Goal: Book appointment/travel/reservation

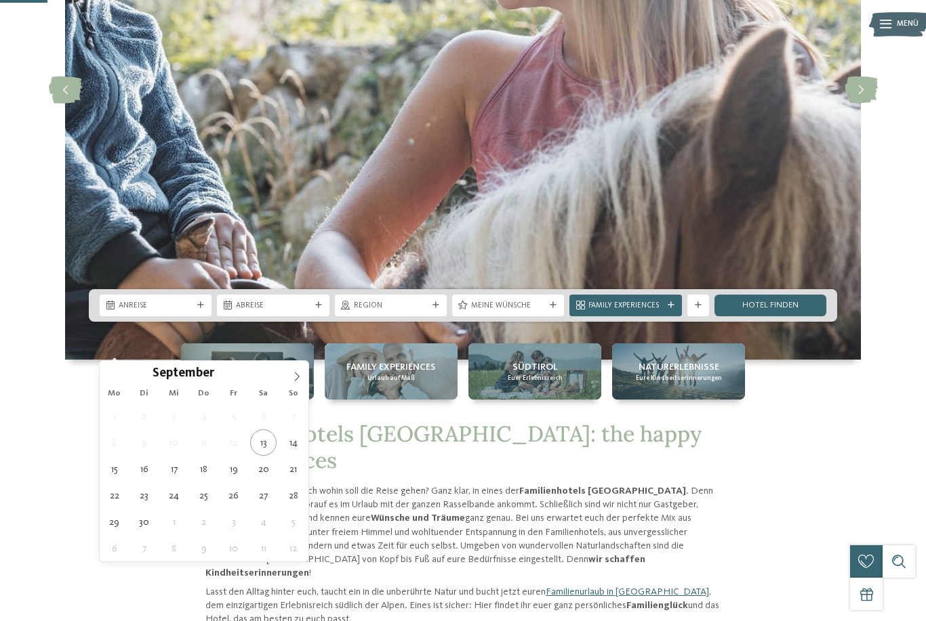
type div "27.09.2025"
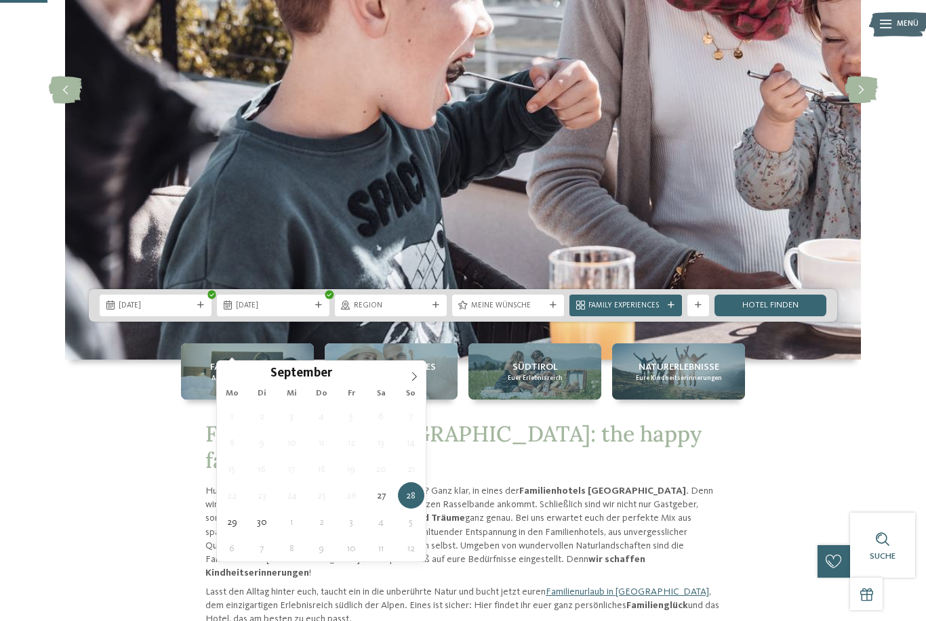
type div "04.10.2025"
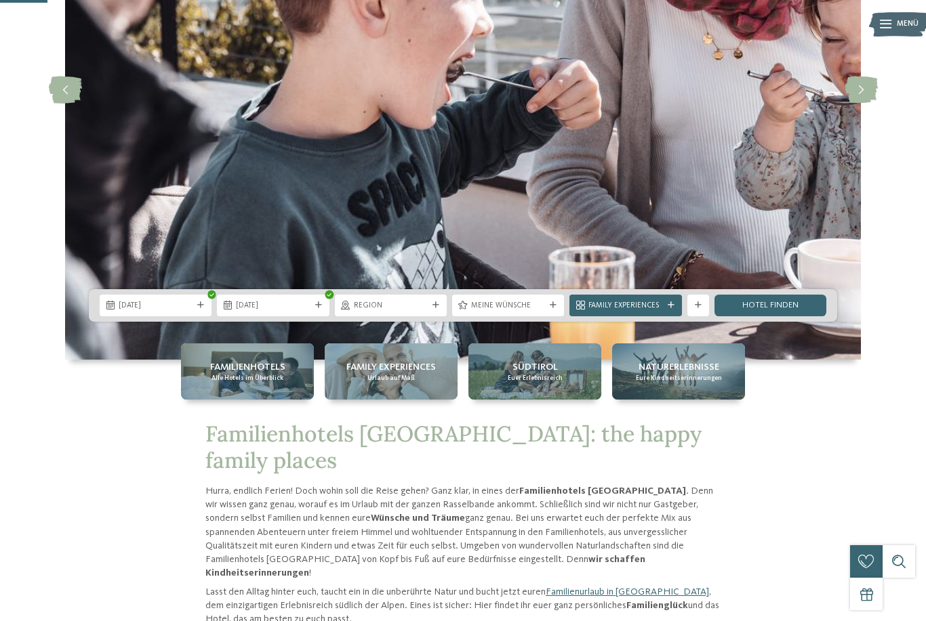
click at [433, 309] on icon at bounding box center [435, 305] width 7 height 7
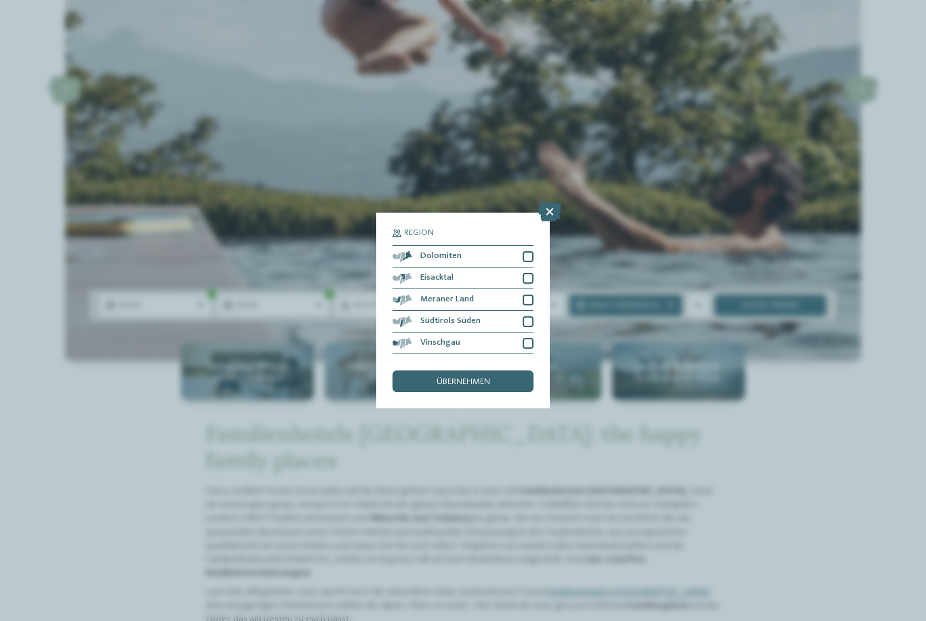
click at [501, 371] on div "übernehmen" at bounding box center [462, 382] width 141 height 22
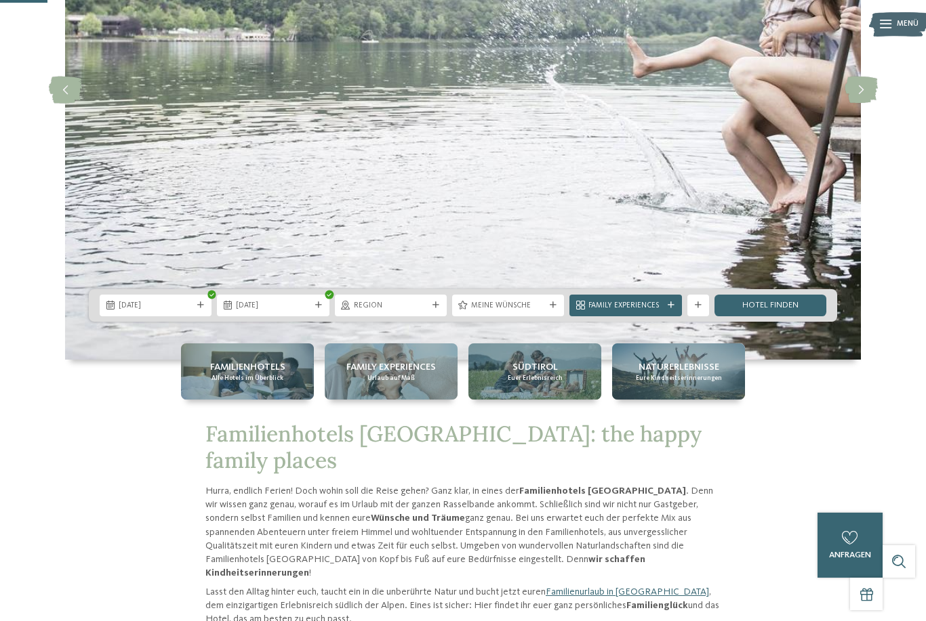
click at [779, 316] on link "Hotel finden" at bounding box center [770, 306] width 112 height 22
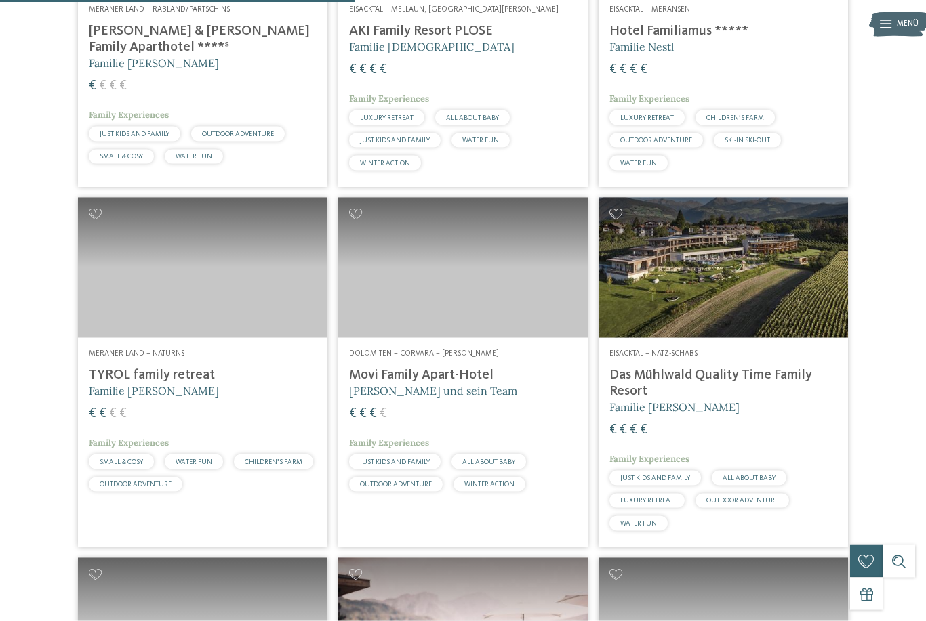
scroll to position [1202, 0]
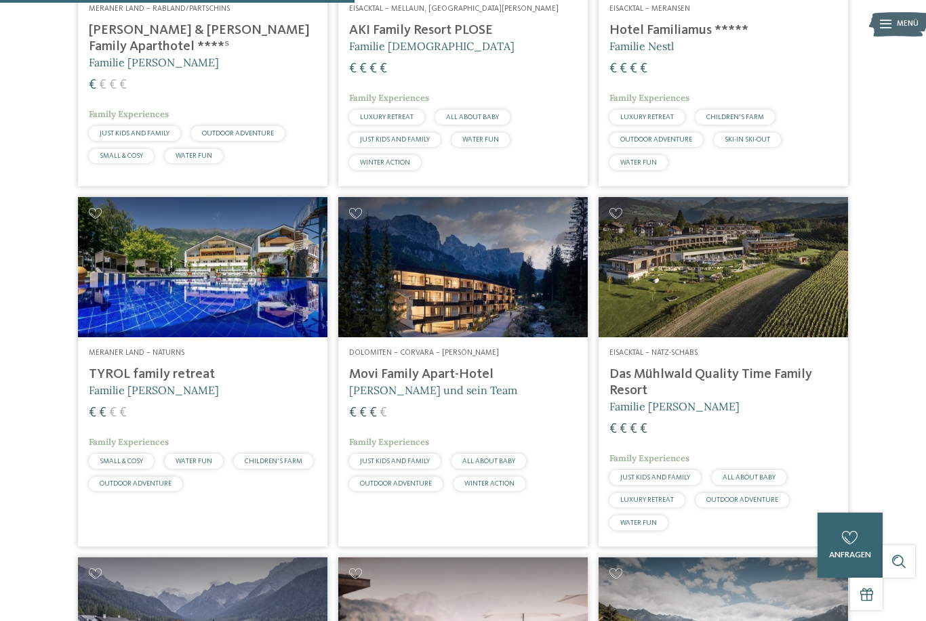
click at [478, 383] on h4 "Movi Family Apart-Hotel" at bounding box center [463, 375] width 228 height 16
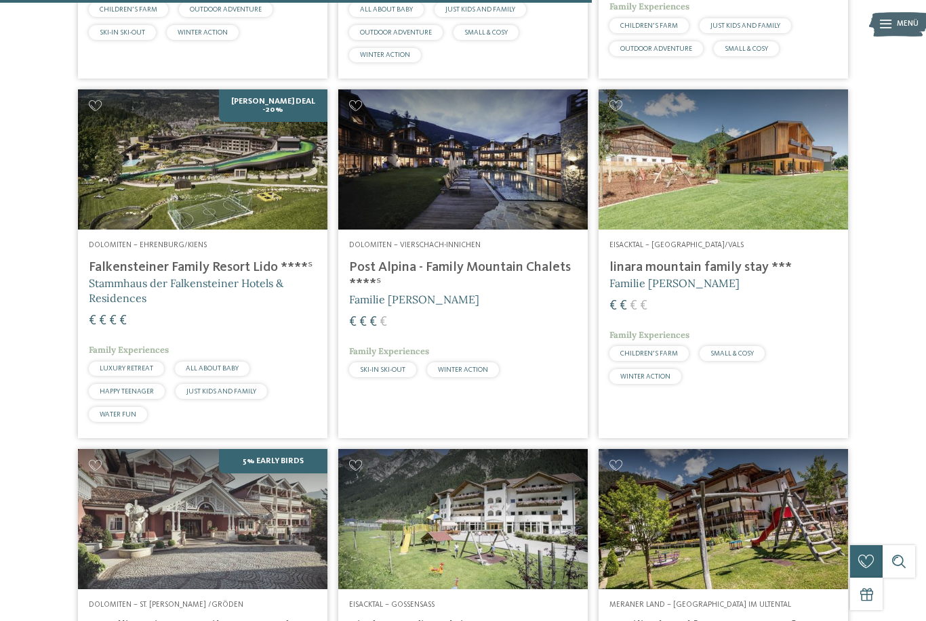
scroll to position [2014, 0]
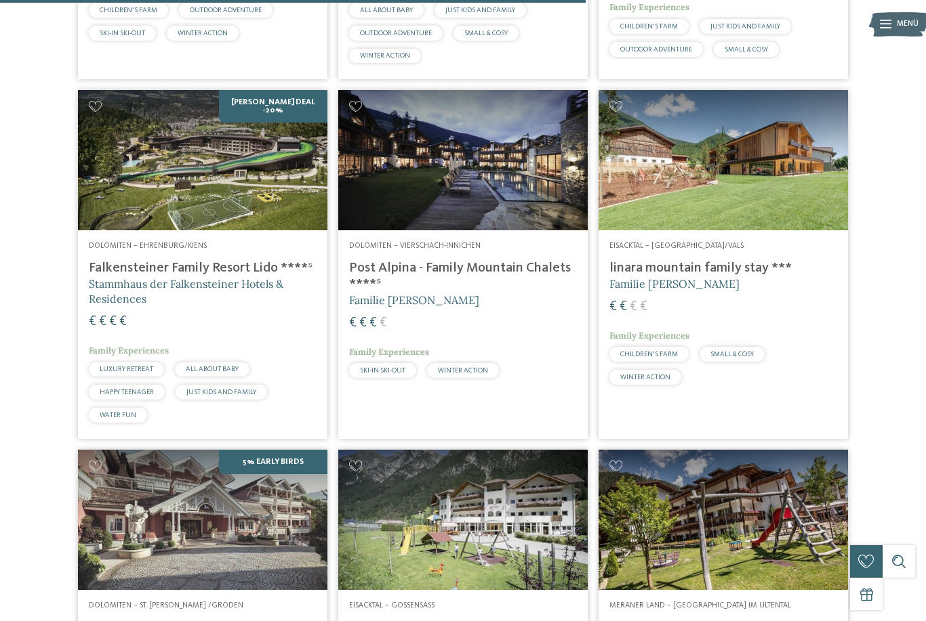
click at [139, 276] on h4 "Falkensteiner Family Resort Lido ****ˢ" at bounding box center [203, 268] width 228 height 16
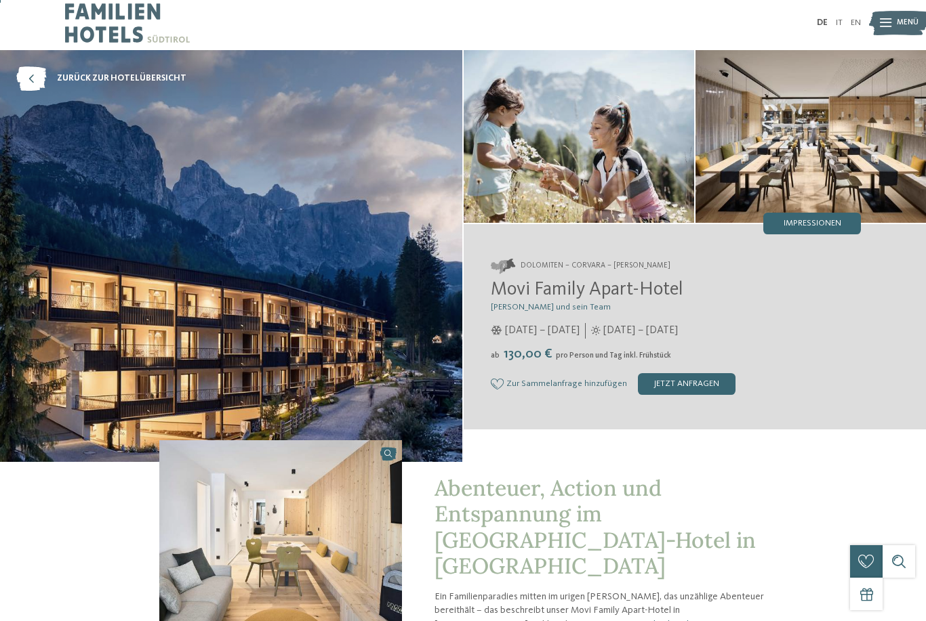
scroll to position [8, 0]
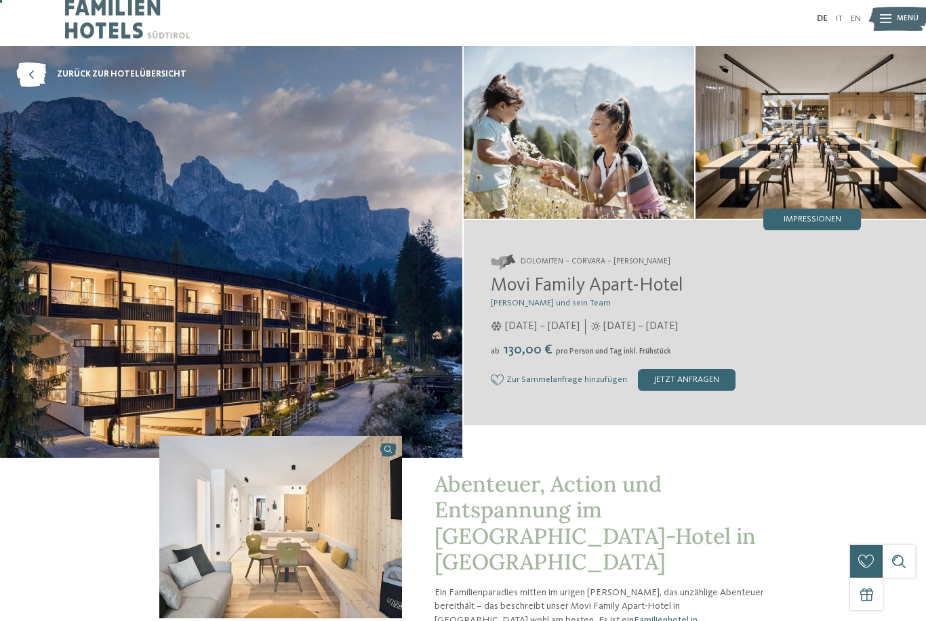
click at [602, 190] on img at bounding box center [579, 132] width 230 height 173
click at [830, 180] on img at bounding box center [810, 132] width 230 height 173
click at [831, 224] on span "Impressionen" at bounding box center [812, 219] width 58 height 9
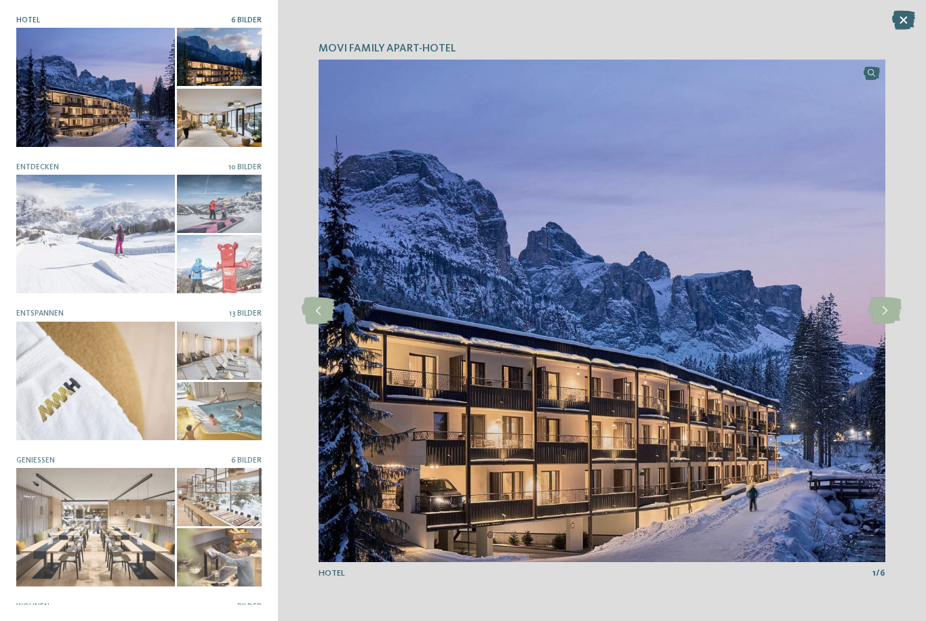
click at [80, 87] on div at bounding box center [95, 87] width 159 height 119
click at [895, 308] on icon at bounding box center [884, 310] width 33 height 27
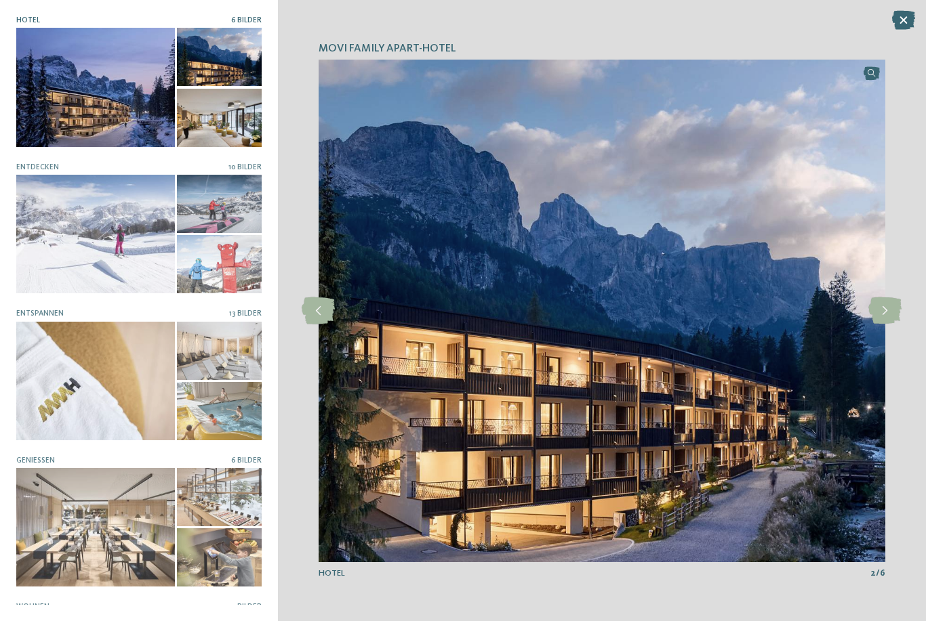
click at [898, 316] on icon at bounding box center [884, 310] width 33 height 27
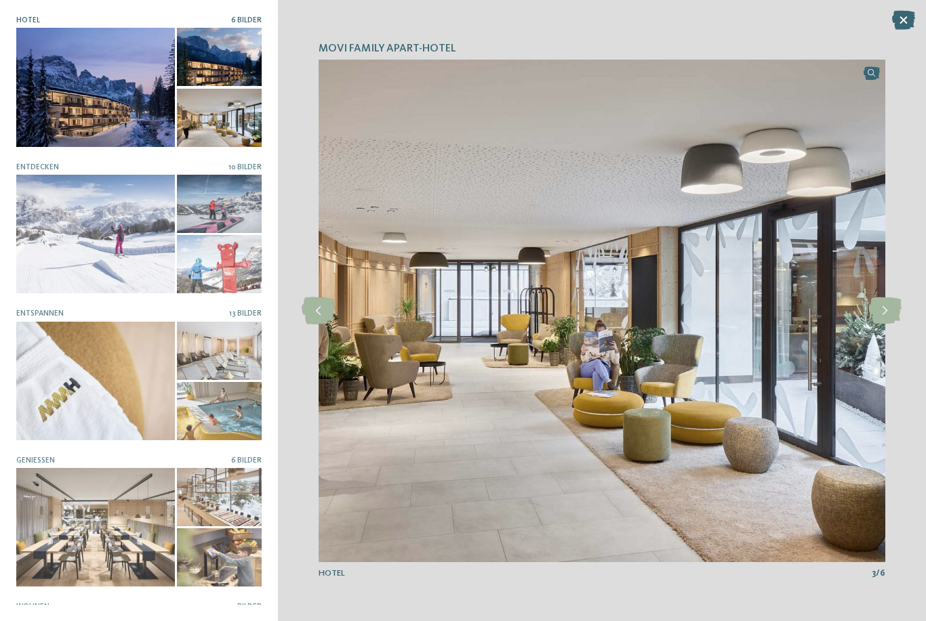
click at [887, 316] on icon at bounding box center [884, 310] width 33 height 27
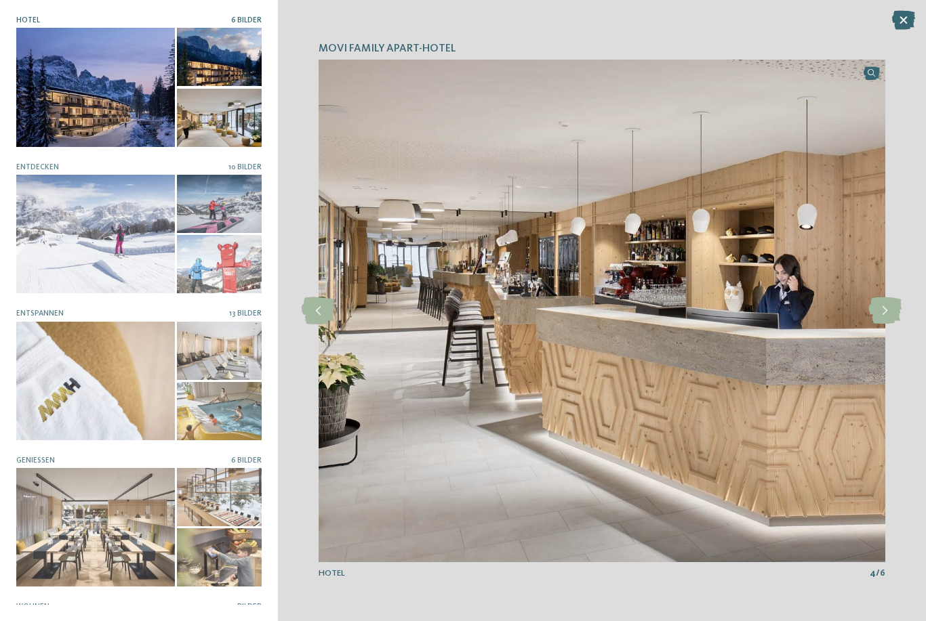
click at [888, 316] on icon at bounding box center [884, 310] width 33 height 27
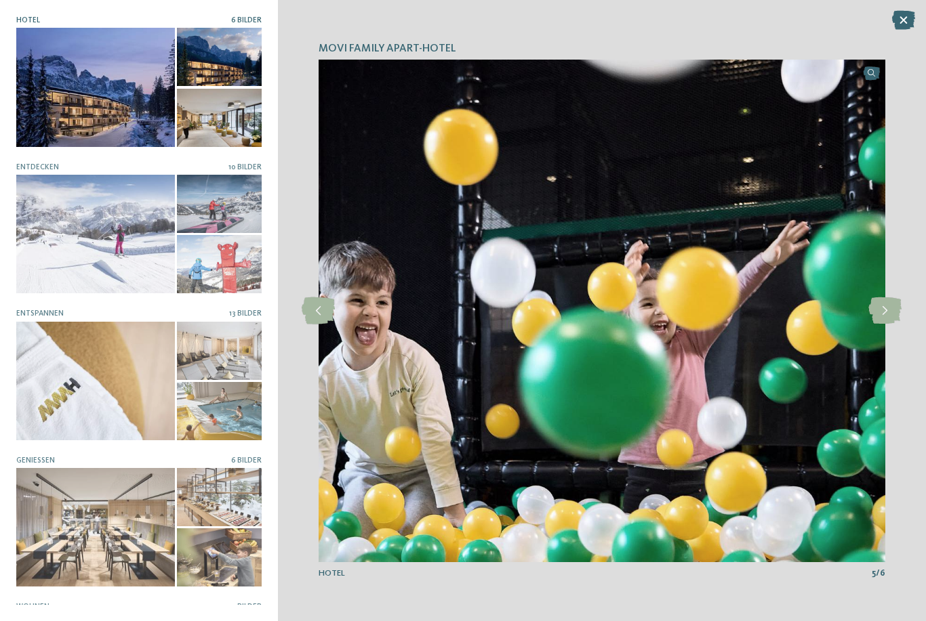
click at [886, 315] on icon at bounding box center [884, 310] width 33 height 27
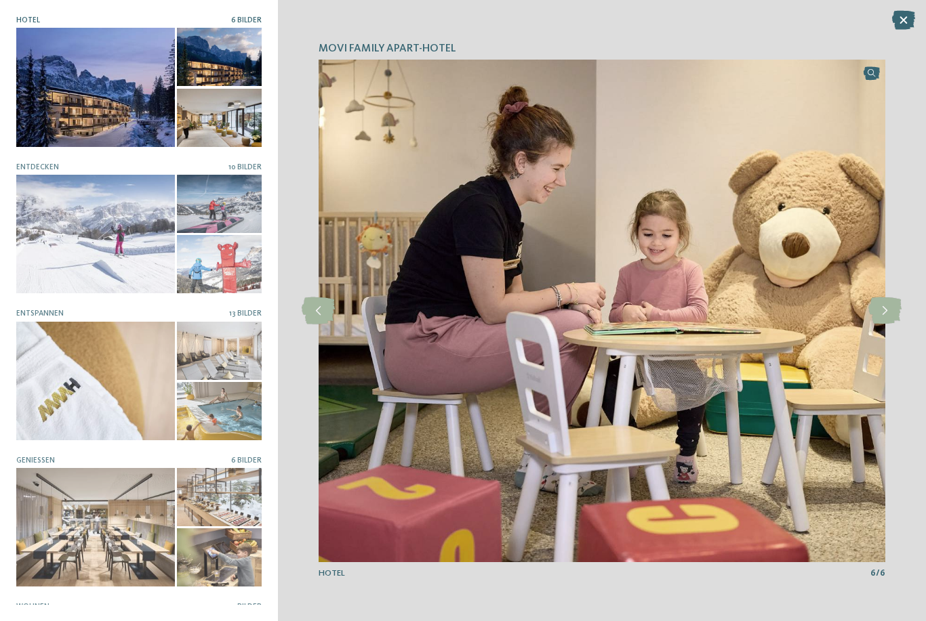
click at [889, 315] on icon at bounding box center [884, 310] width 33 height 27
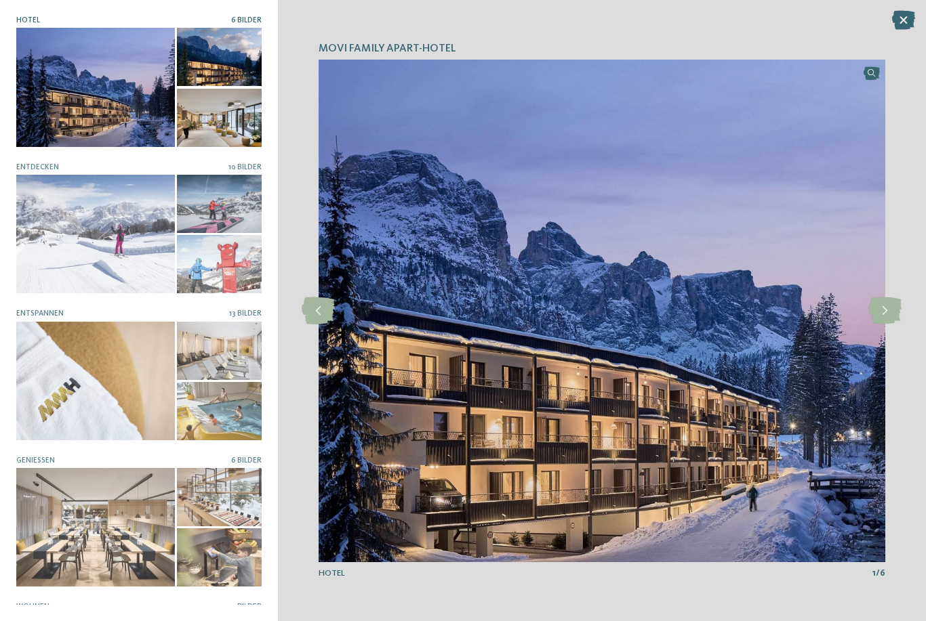
click at [888, 318] on icon at bounding box center [884, 310] width 33 height 27
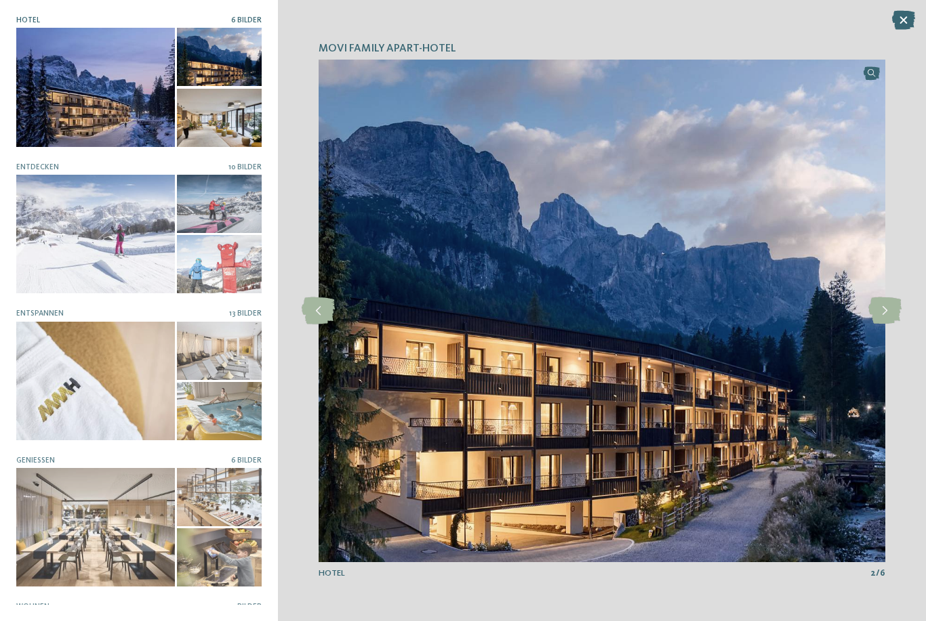
click at [890, 317] on icon at bounding box center [884, 310] width 33 height 27
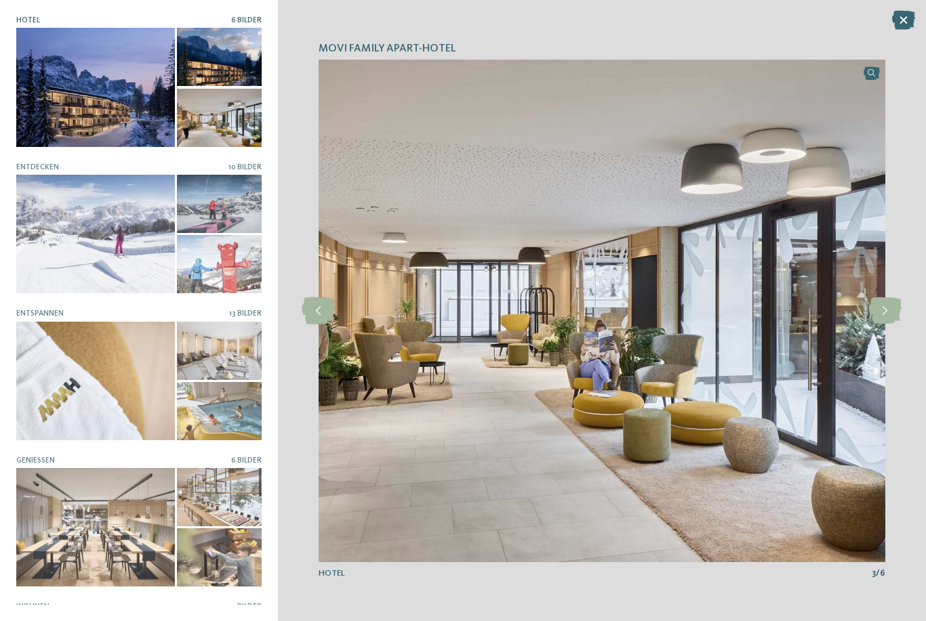
click at [889, 316] on icon at bounding box center [884, 310] width 33 height 27
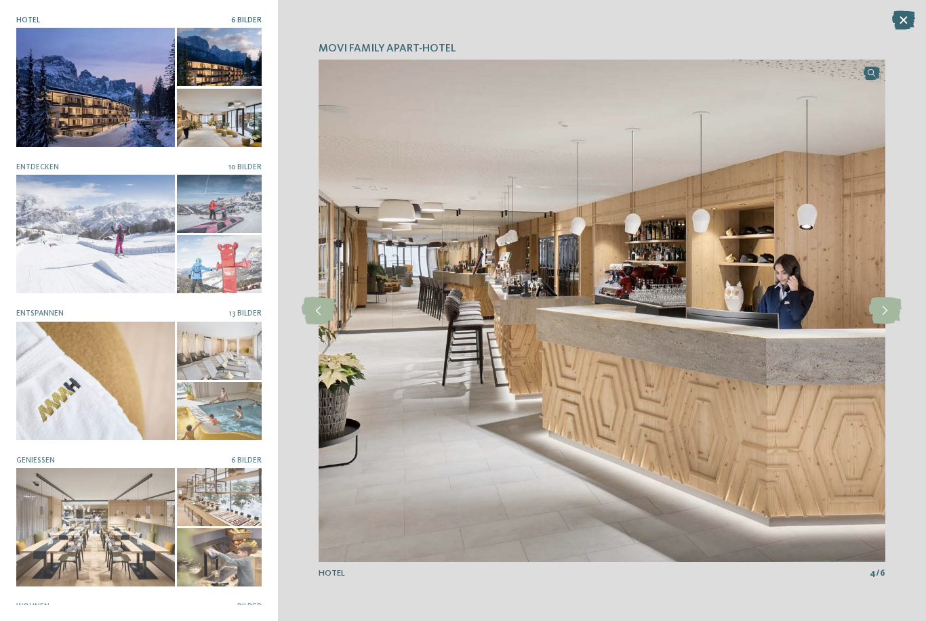
click at [888, 318] on icon at bounding box center [884, 310] width 33 height 27
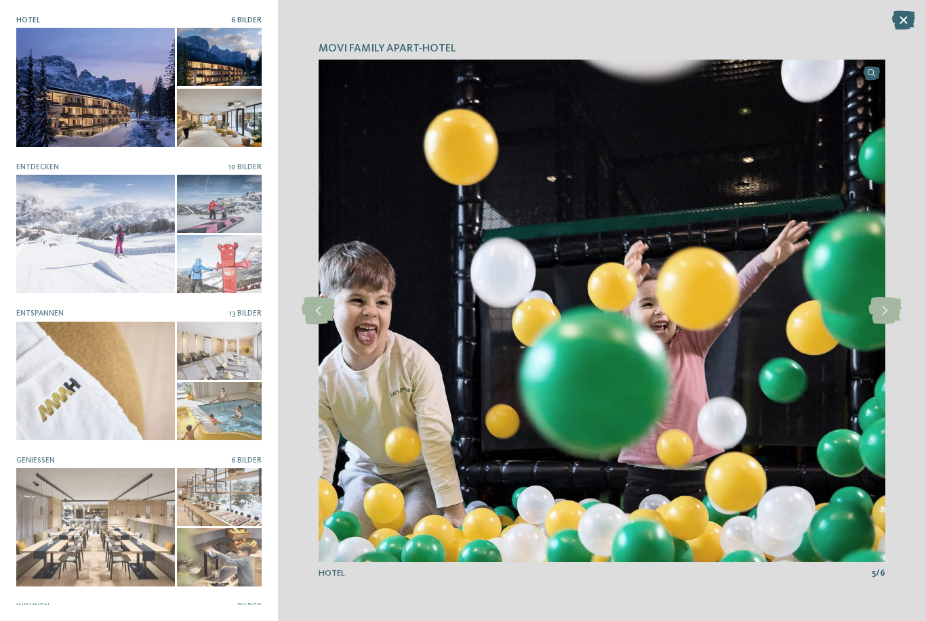
click at [912, 24] on icon at bounding box center [903, 20] width 23 height 19
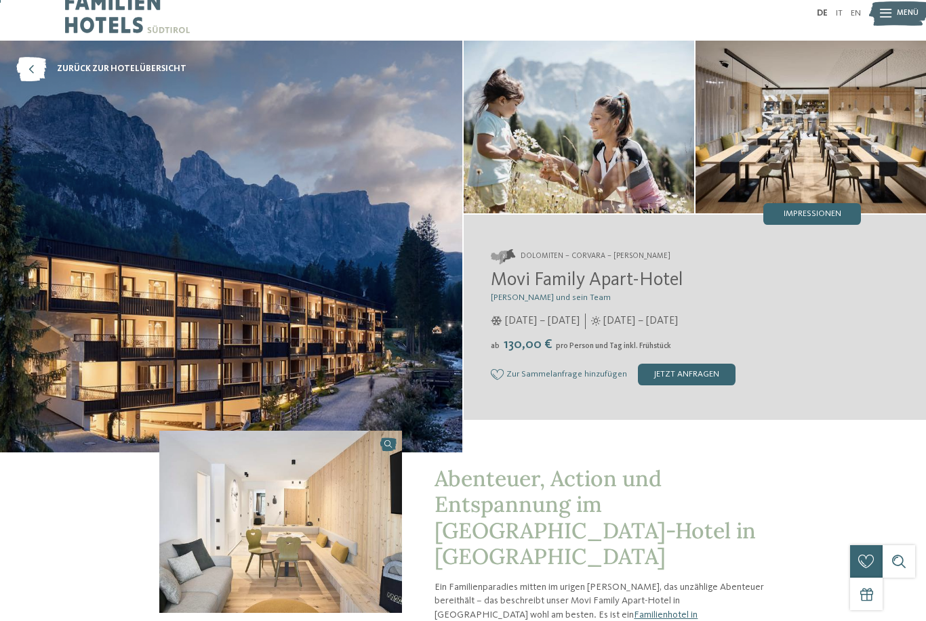
scroll to position [0, 0]
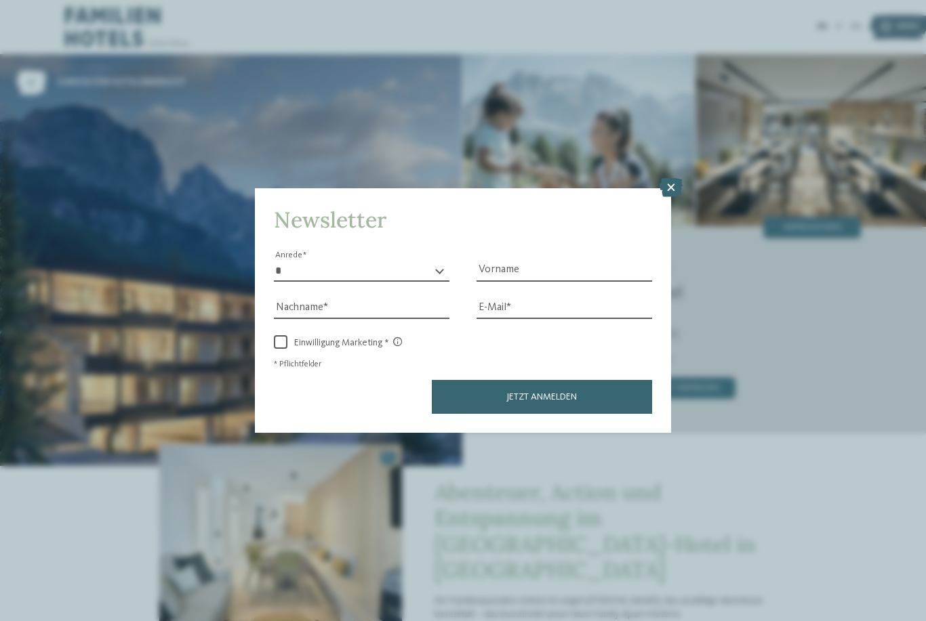
click at [673, 178] on icon at bounding box center [670, 187] width 23 height 19
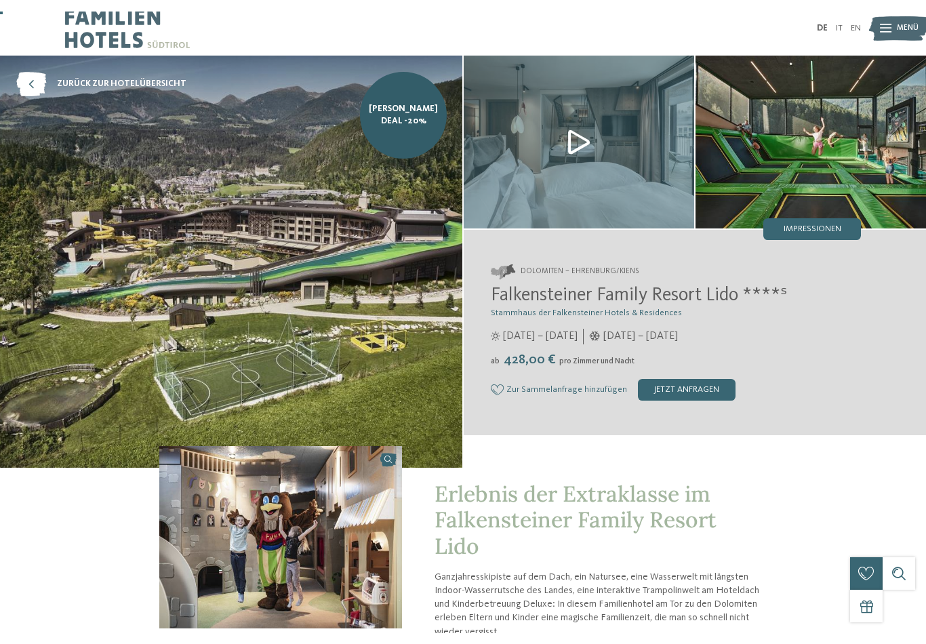
scroll to position [12, 0]
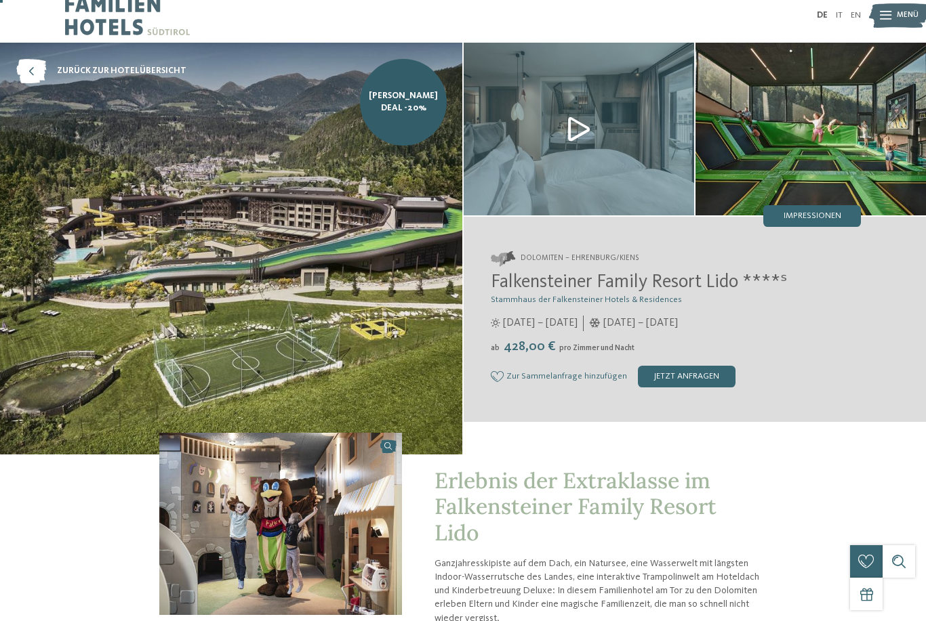
click at [628, 206] on img at bounding box center [579, 129] width 230 height 173
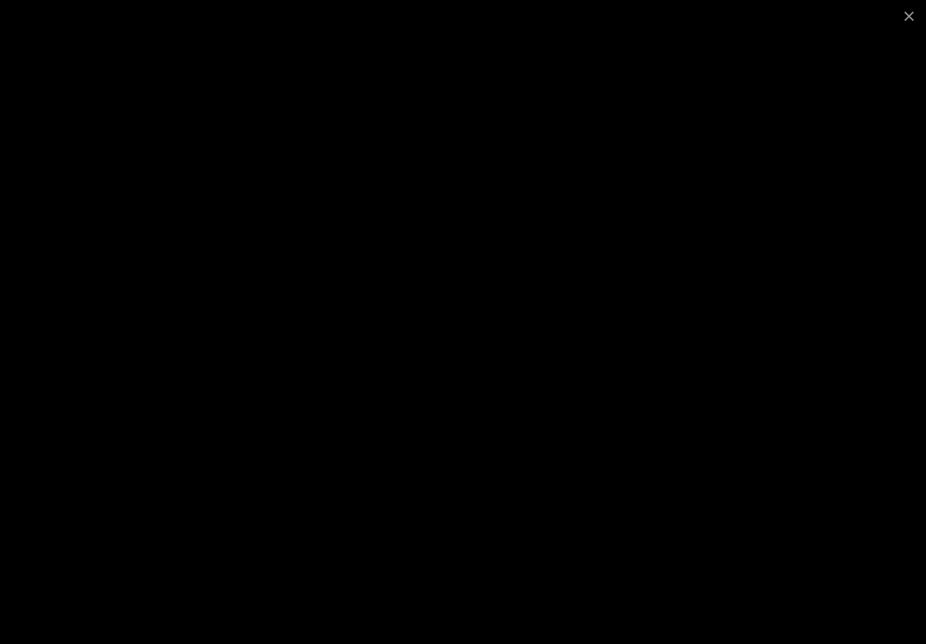
click at [797, 328] on div at bounding box center [463, 322] width 926 height 644
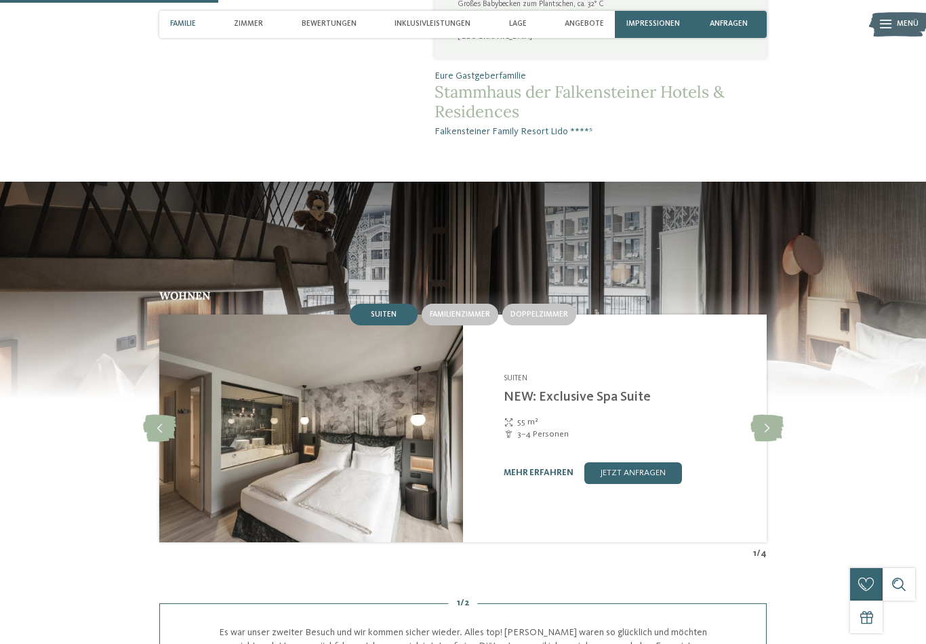
scroll to position [1165, 0]
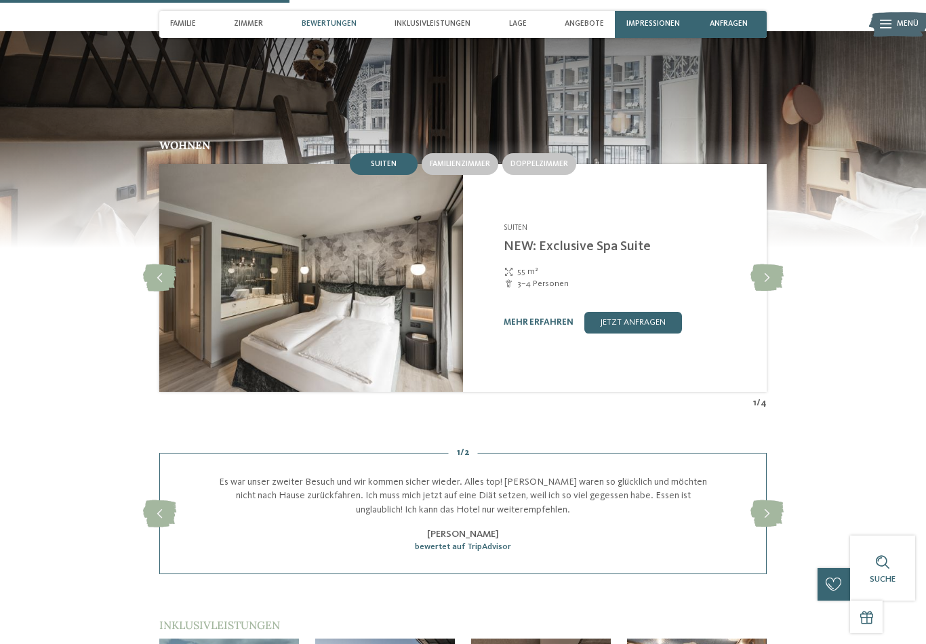
click at [772, 278] on icon at bounding box center [766, 277] width 33 height 27
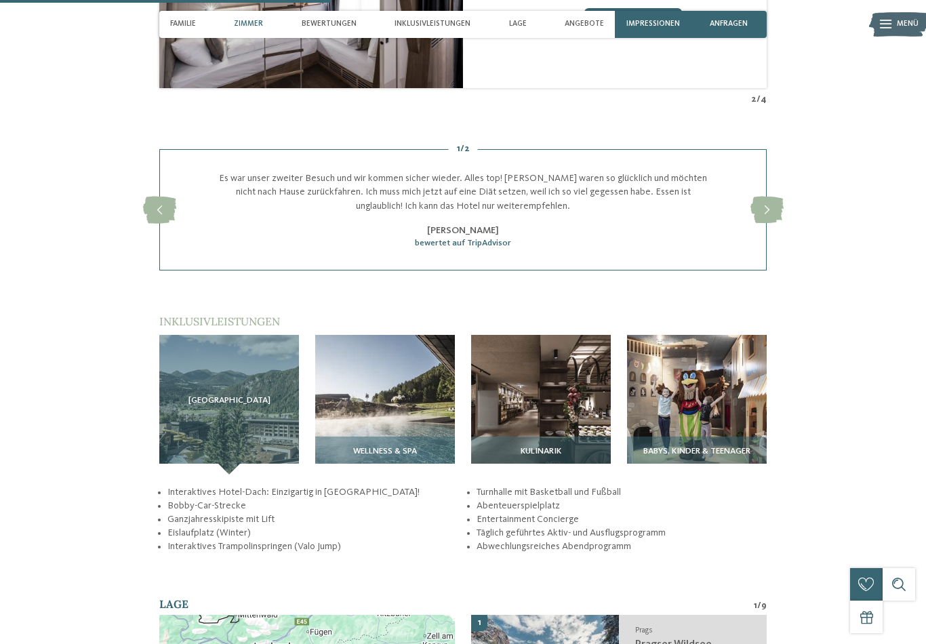
scroll to position [1153, 0]
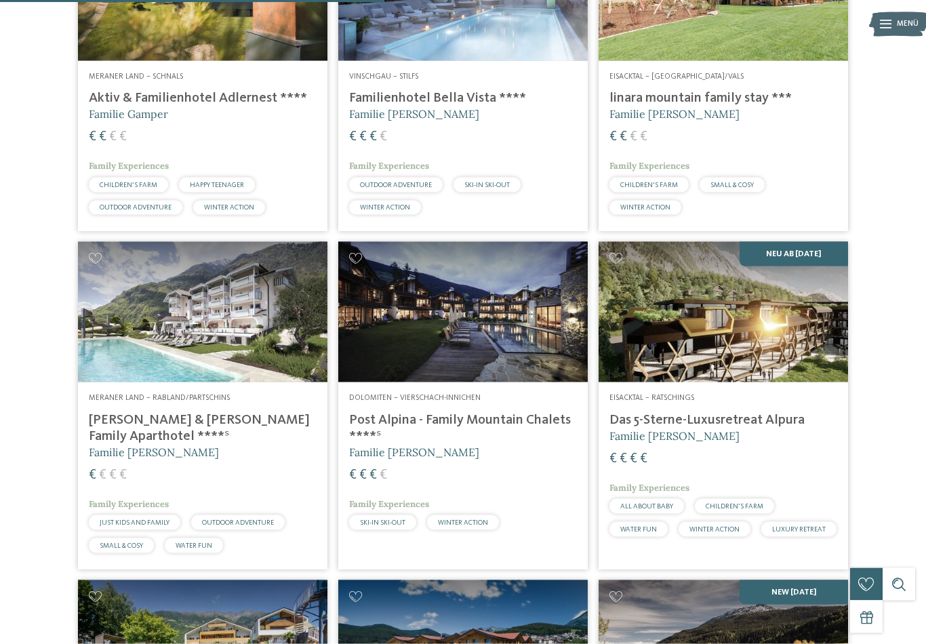
scroll to position [1491, 0]
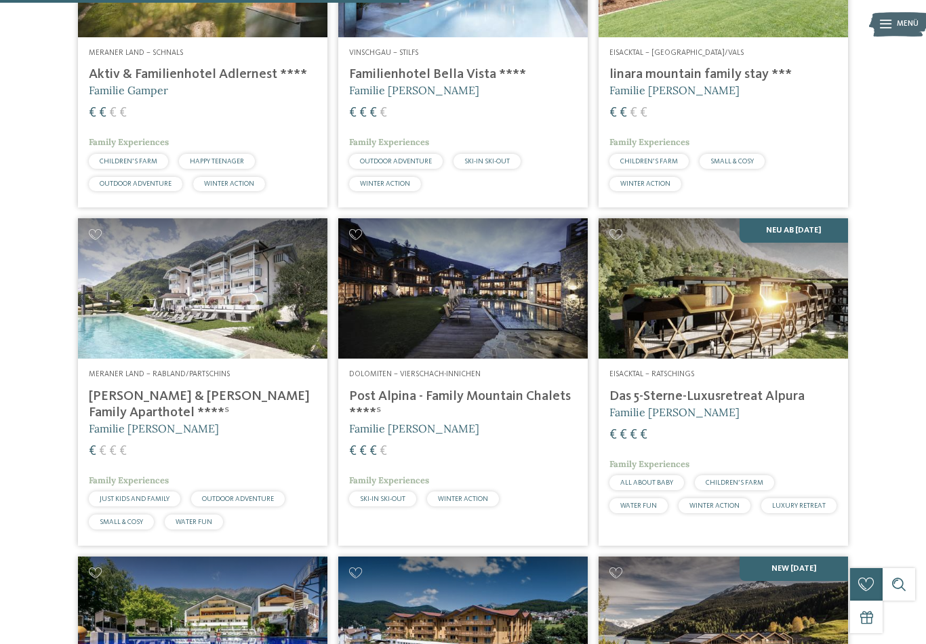
click at [539, 408] on h4 "Post Alpina - Family Mountain Chalets ****ˢ" at bounding box center [463, 404] width 228 height 33
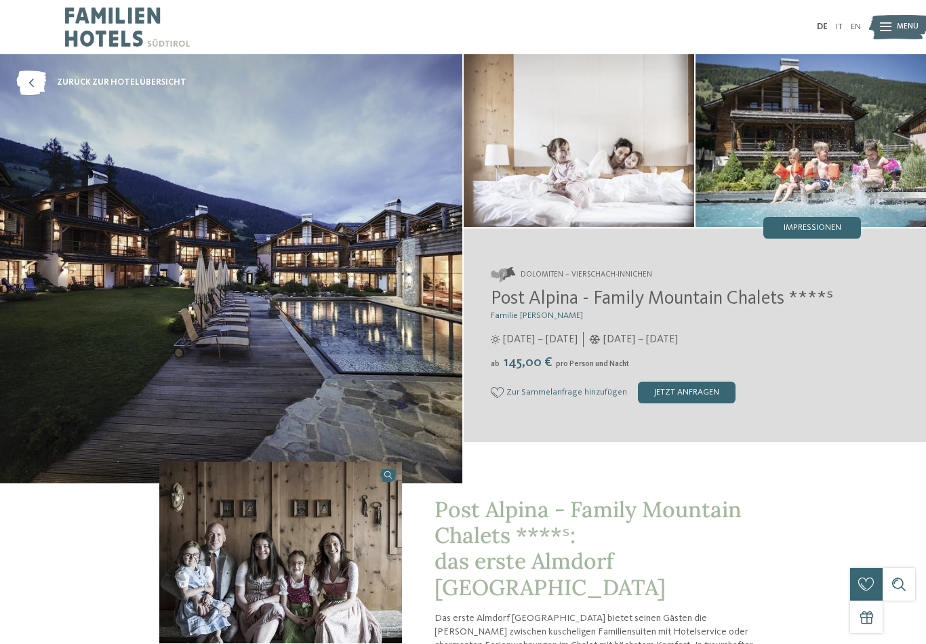
click at [831, 230] on span "Impressionen" at bounding box center [812, 228] width 58 height 9
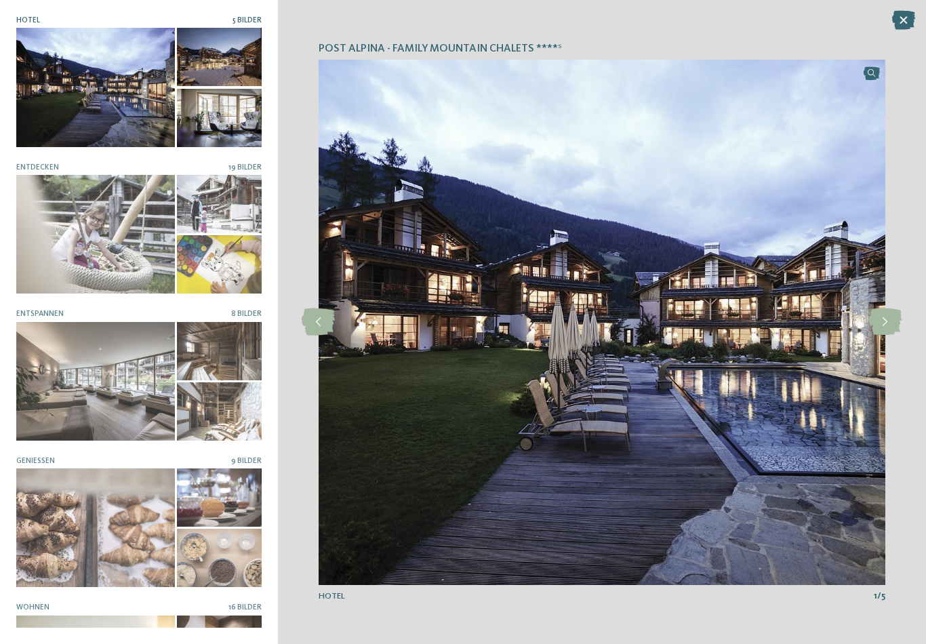
click at [871, 308] on icon at bounding box center [884, 321] width 33 height 27
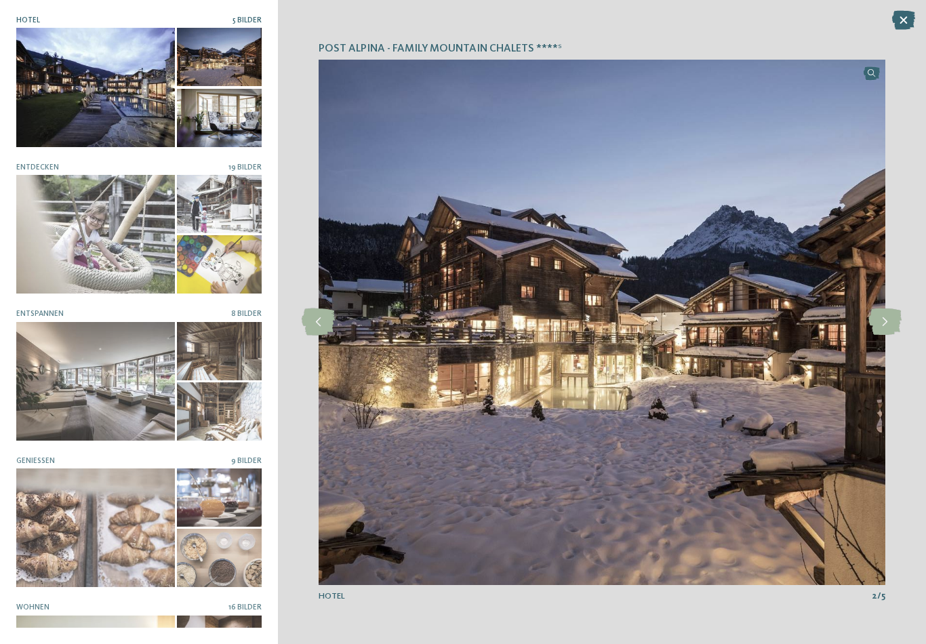
click at [890, 330] on icon at bounding box center [884, 321] width 33 height 27
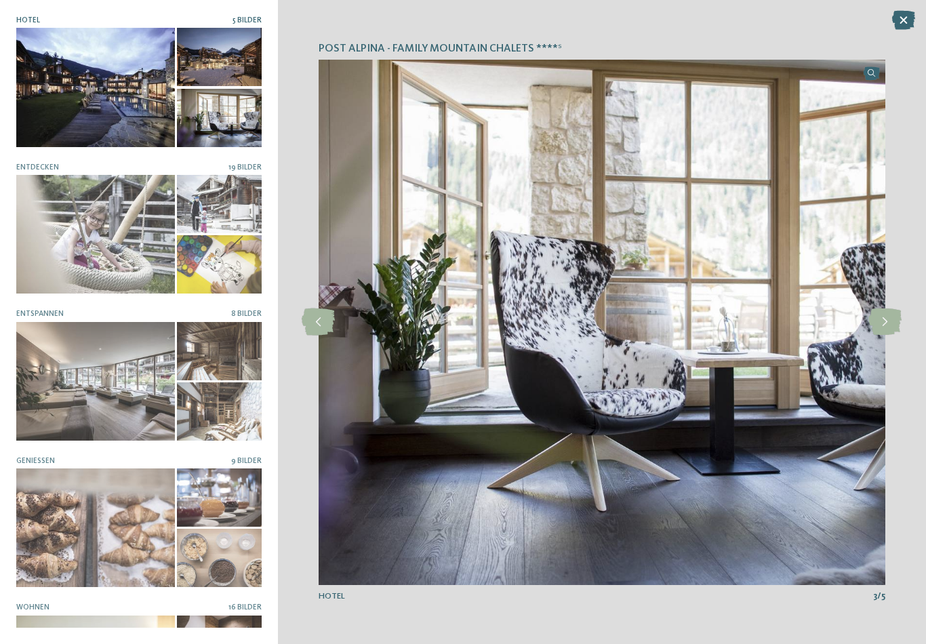
click at [888, 335] on icon at bounding box center [884, 321] width 33 height 27
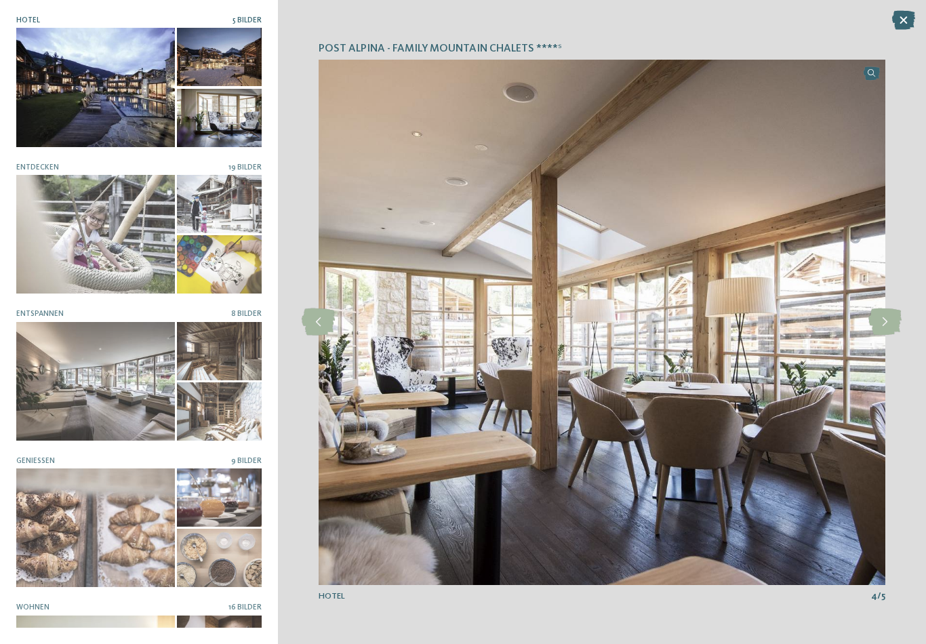
click at [899, 331] on icon at bounding box center [884, 321] width 33 height 27
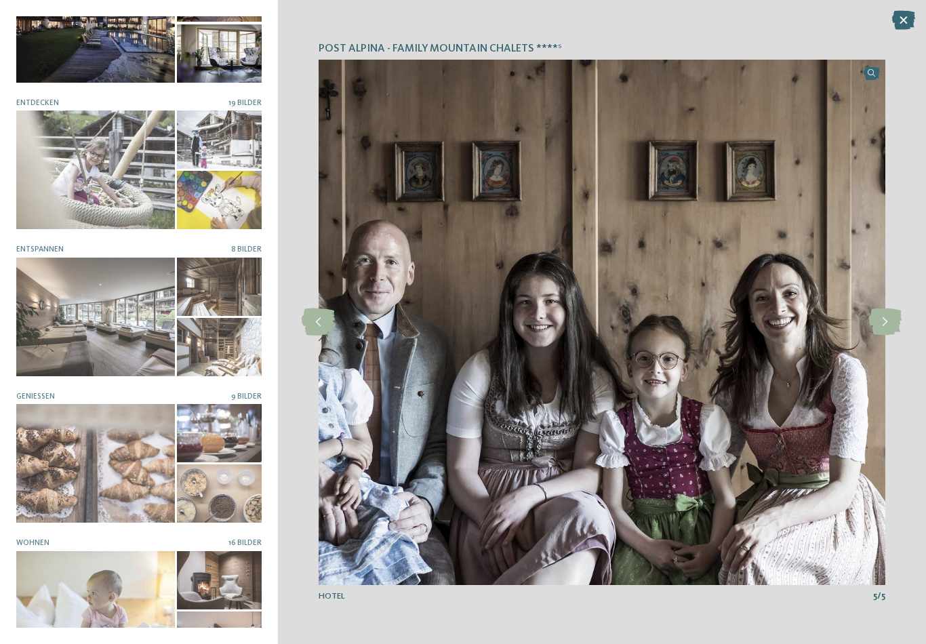
scroll to position [60, 0]
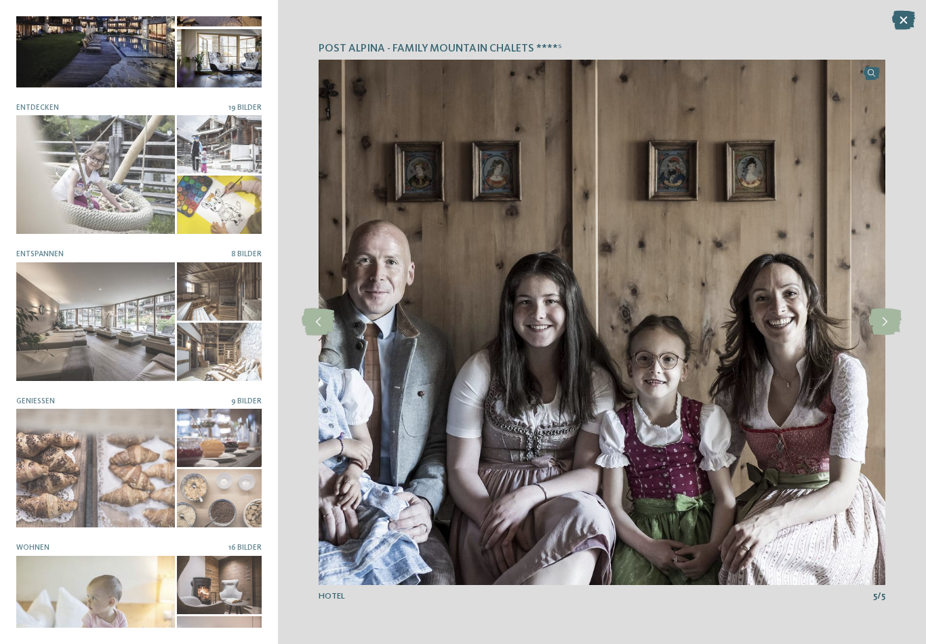
click at [75, 157] on div at bounding box center [95, 174] width 159 height 119
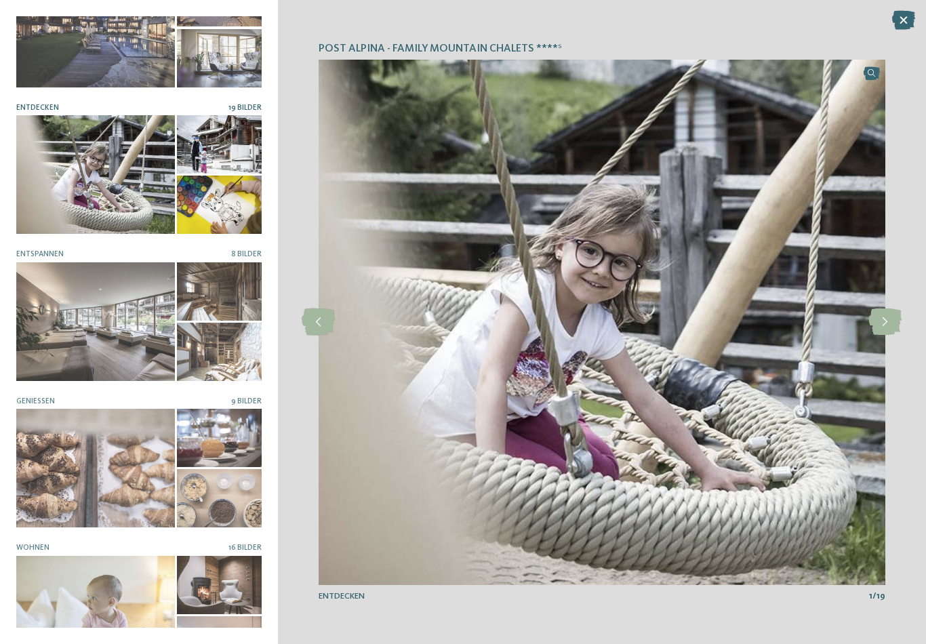
click at [895, 327] on icon at bounding box center [884, 321] width 33 height 27
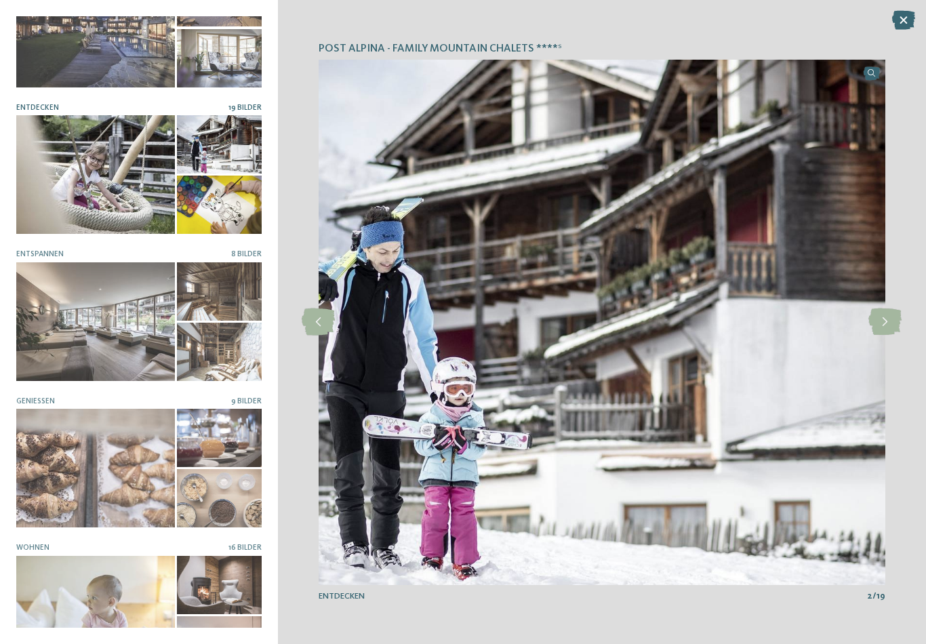
click at [882, 327] on icon at bounding box center [884, 321] width 33 height 27
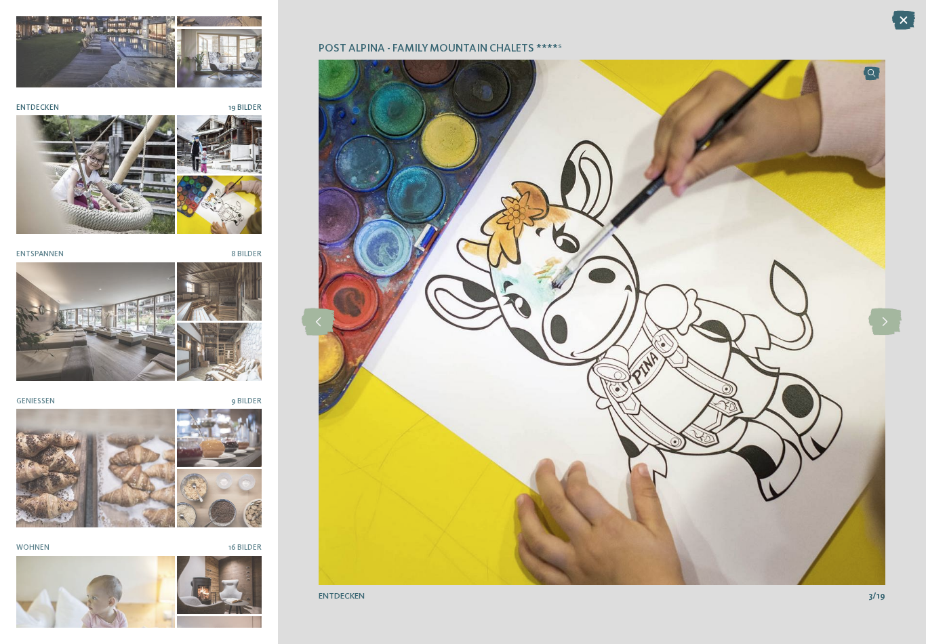
click at [878, 327] on icon at bounding box center [884, 321] width 33 height 27
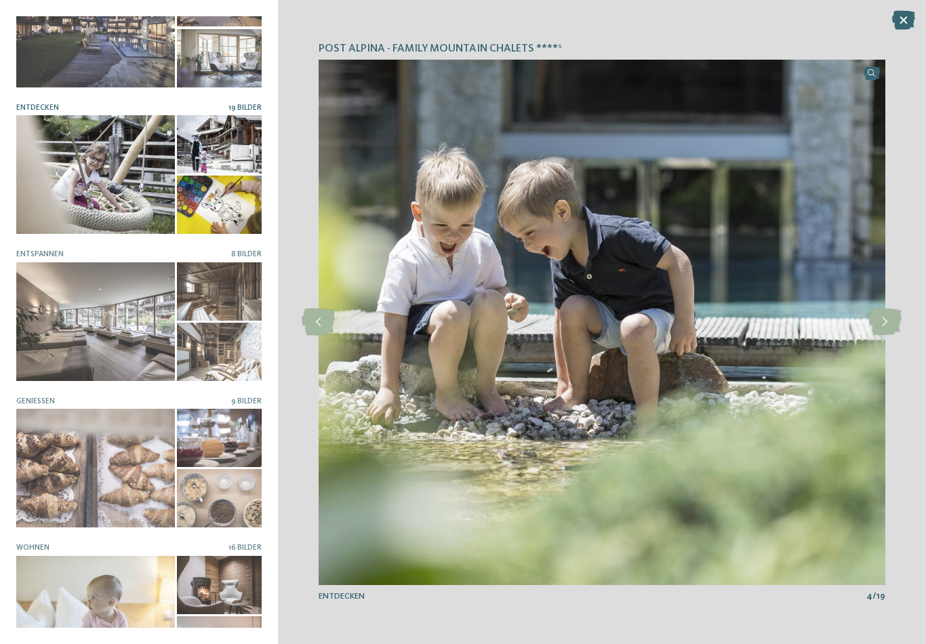
click at [882, 331] on icon at bounding box center [884, 321] width 33 height 27
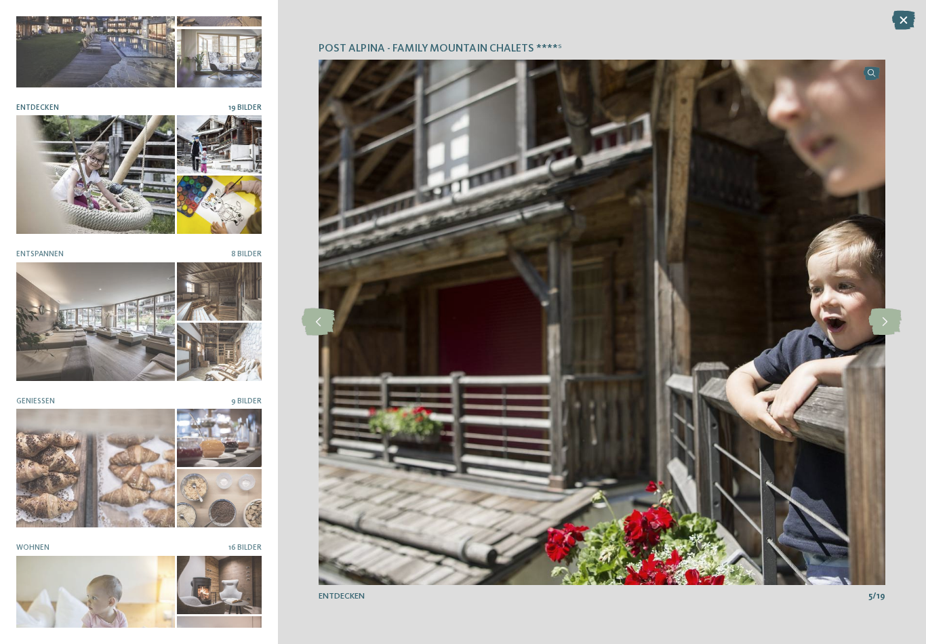
click at [884, 332] on icon at bounding box center [884, 321] width 33 height 27
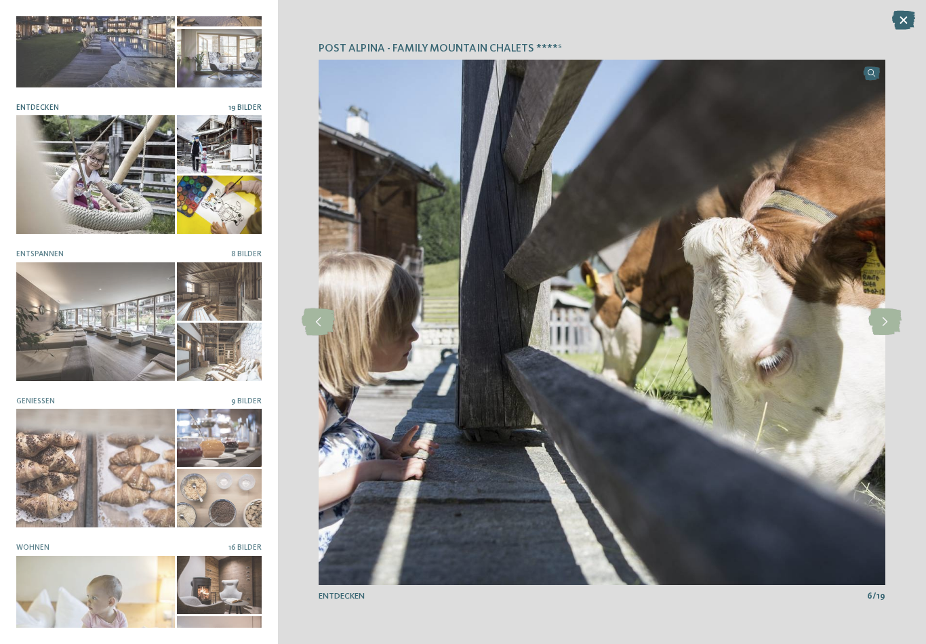
click at [884, 332] on icon at bounding box center [884, 321] width 33 height 27
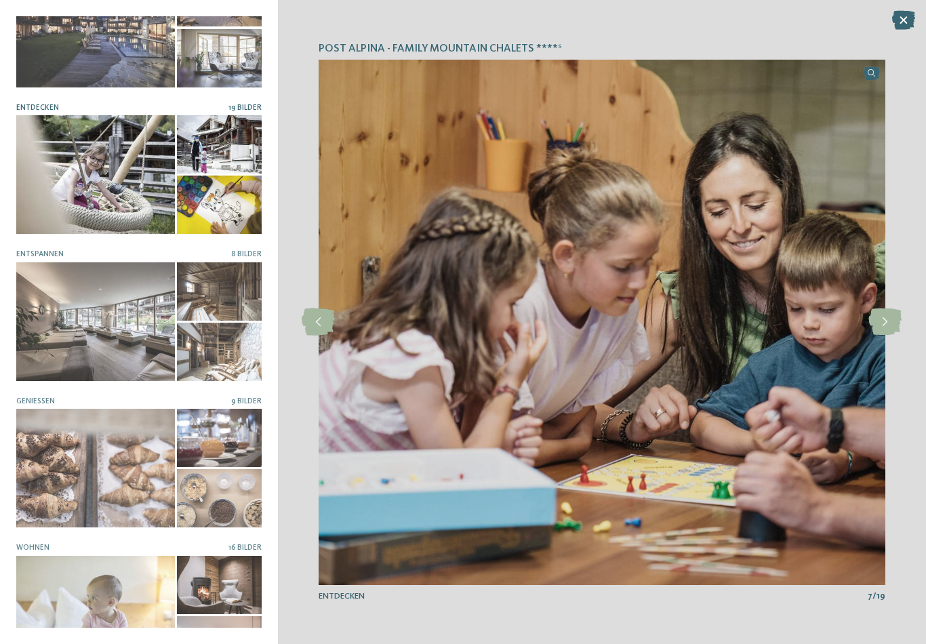
click at [884, 333] on icon at bounding box center [884, 321] width 33 height 27
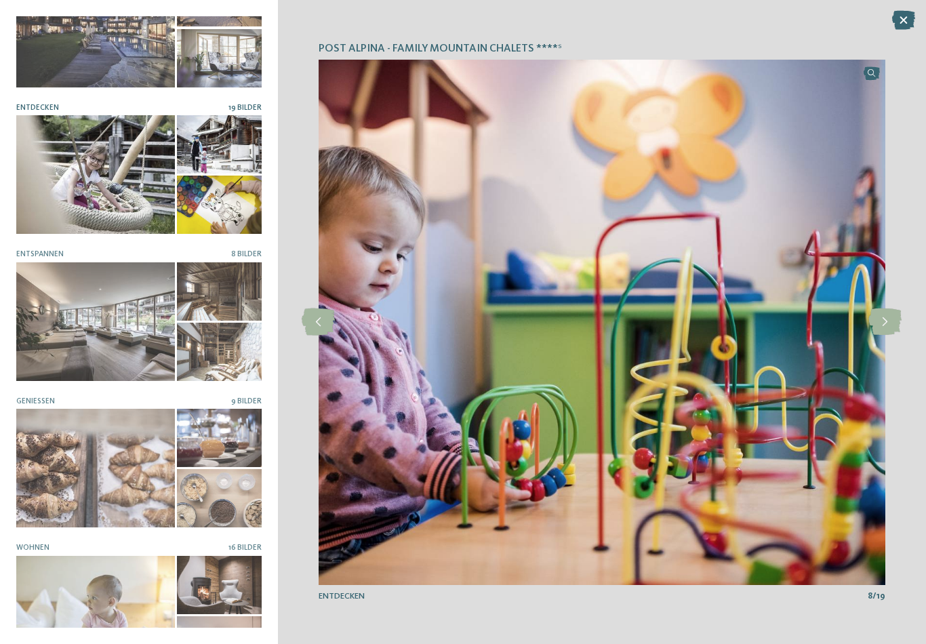
click at [886, 331] on icon at bounding box center [884, 321] width 33 height 27
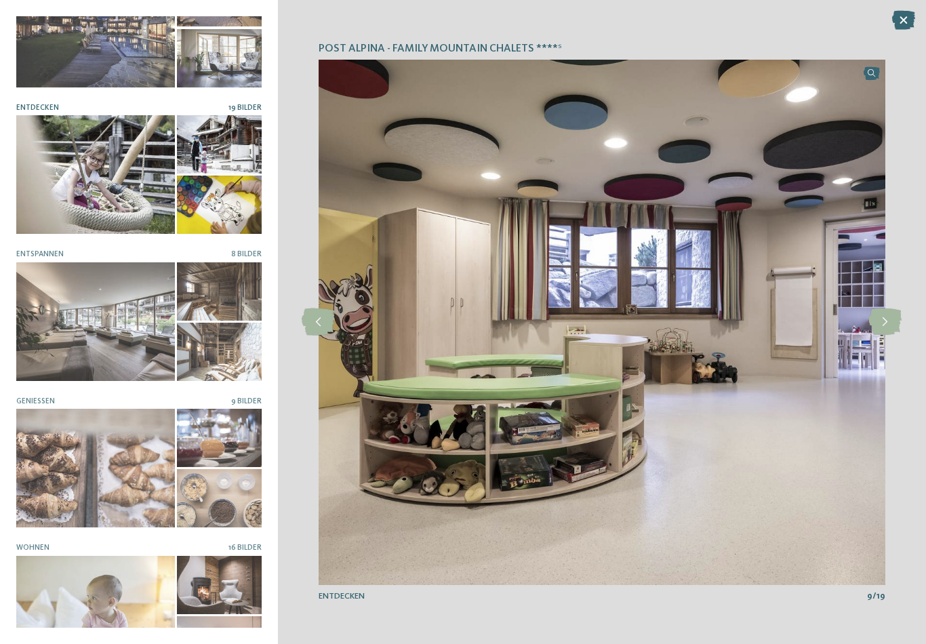
click at [892, 335] on icon at bounding box center [884, 321] width 33 height 27
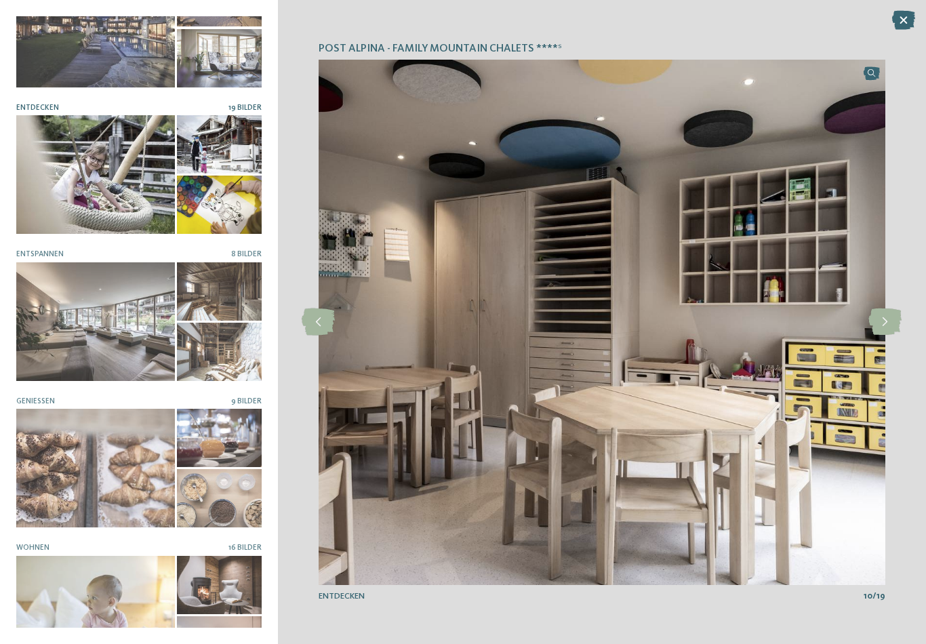
click at [895, 346] on div "Post Alpina - Family Mountain Chalets ****ˢ slide 5 of 5 5" at bounding box center [602, 322] width 648 height 644
click at [883, 346] on img at bounding box center [601, 322] width 567 height 525
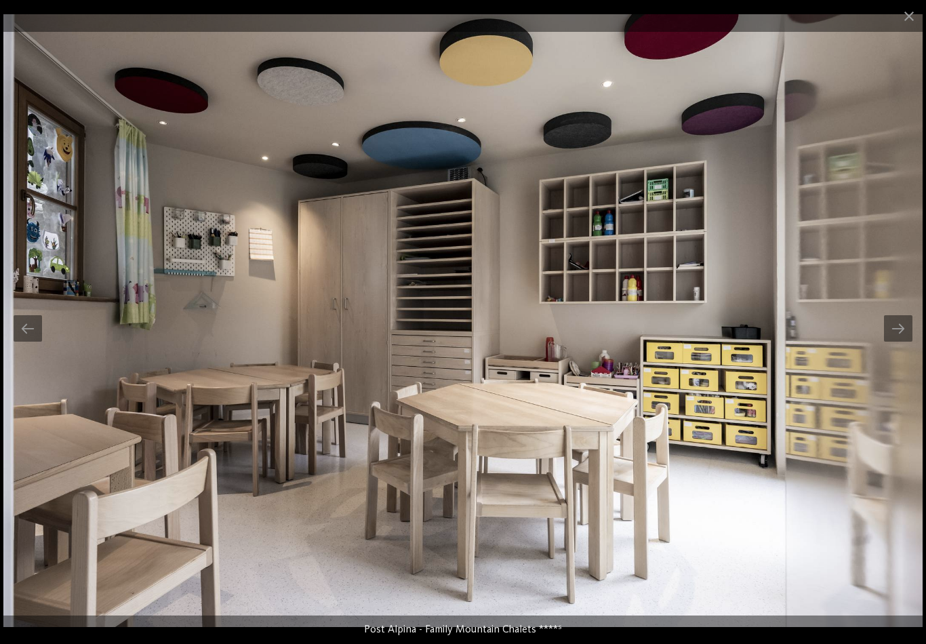
click at [918, 19] on span at bounding box center [909, 16] width 34 height 32
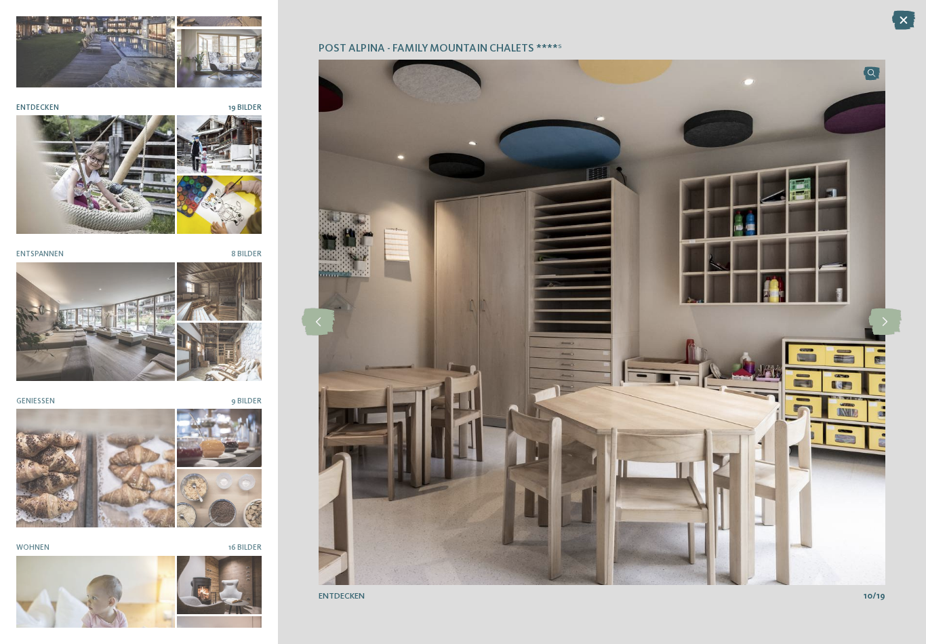
click at [893, 110] on div "Post Alpina - Family Mountain Chalets ****ˢ slide 5 of 5 5" at bounding box center [602, 322] width 648 height 644
click at [917, 13] on div "Post Alpina - Family Mountain Chalets ****ˢ slide 5 of 5 5" at bounding box center [602, 322] width 648 height 644
click at [892, 24] on icon at bounding box center [903, 20] width 23 height 19
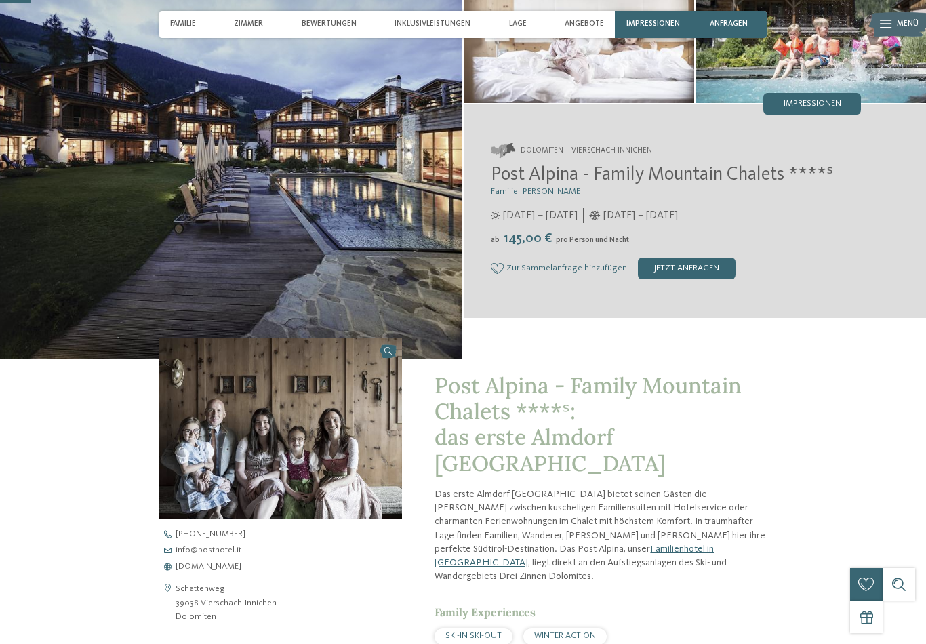
scroll to position [125, 0]
click at [221, 618] on address "Schattenweg 39038 Vierschach-Innichen Dolomiten" at bounding box center [226, 601] width 101 height 41
click at [216, 623] on address "Schattenweg 39038 Vierschach-Innichen Dolomiten" at bounding box center [226, 601] width 101 height 41
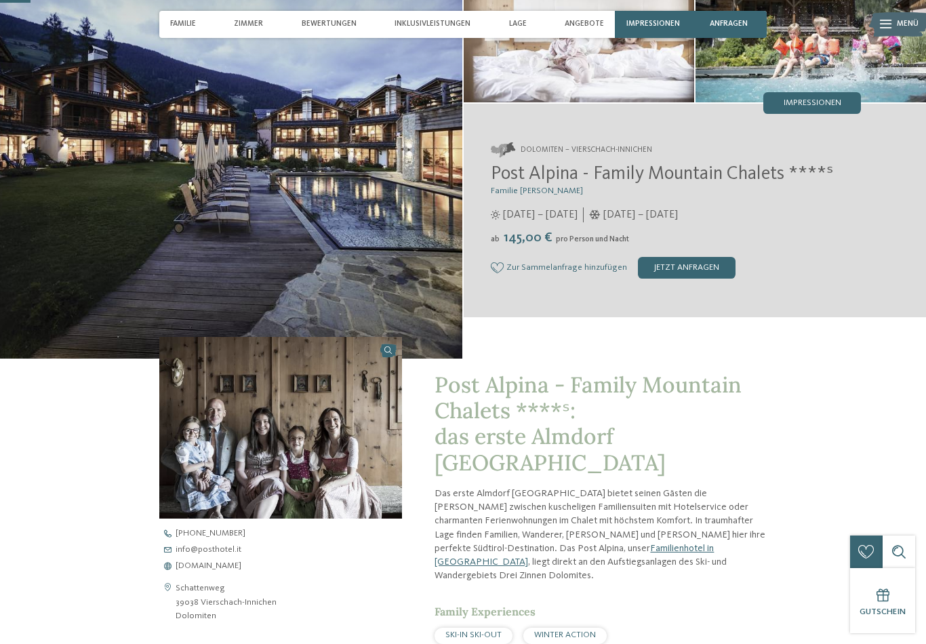
click at [213, 623] on address "Schattenweg 39038 Vierschach-Innichen Dolomiten" at bounding box center [226, 601] width 101 height 41
click at [257, 615] on address "Schattenweg 39038 Vierschach-Innichen Dolomiten" at bounding box center [226, 601] width 101 height 41
click at [249, 616] on address "Schattenweg 39038 Vierschach-Innichen Dolomiten" at bounding box center [226, 601] width 101 height 41
click at [181, 600] on address "Schattenweg 39038 Vierschach-Innichen Dolomiten" at bounding box center [226, 601] width 101 height 41
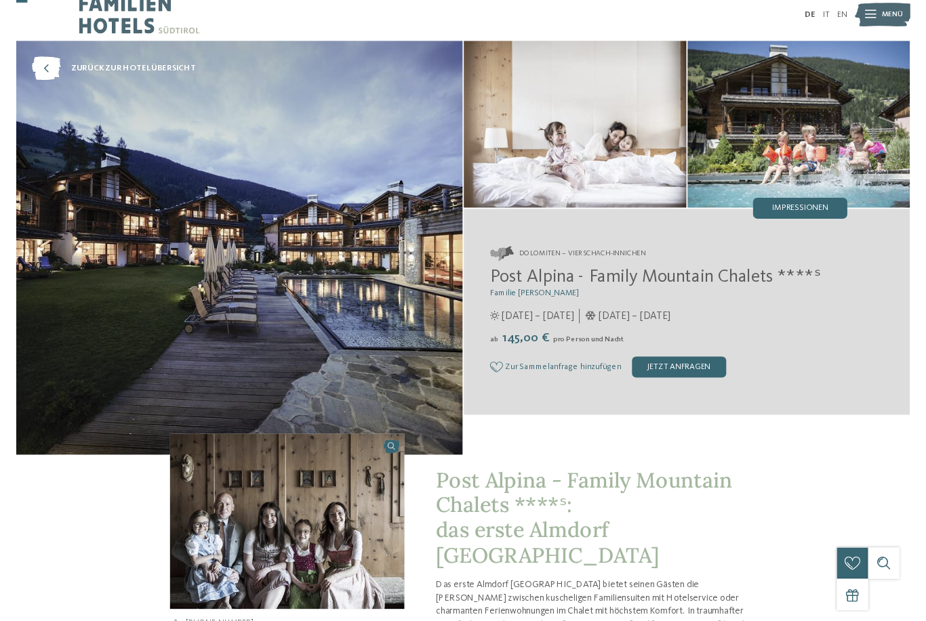
scroll to position [0, 0]
